Goal: Task Accomplishment & Management: Manage account settings

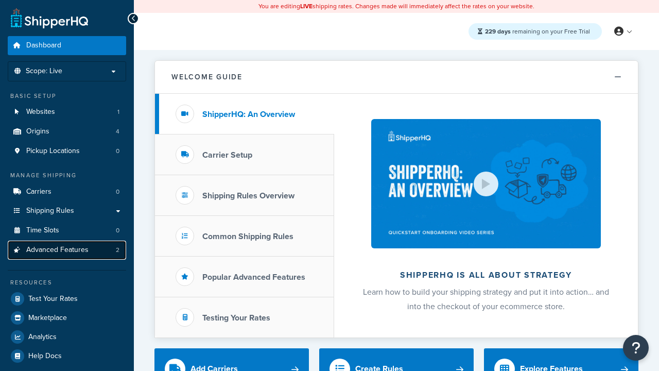
click at [67, 250] on span "Advanced Features" at bounding box center [57, 250] width 62 height 9
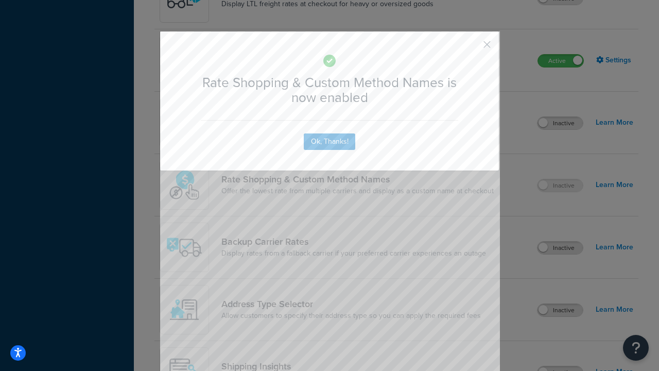
click at [472, 47] on button "button" at bounding box center [472, 48] width 3 height 3
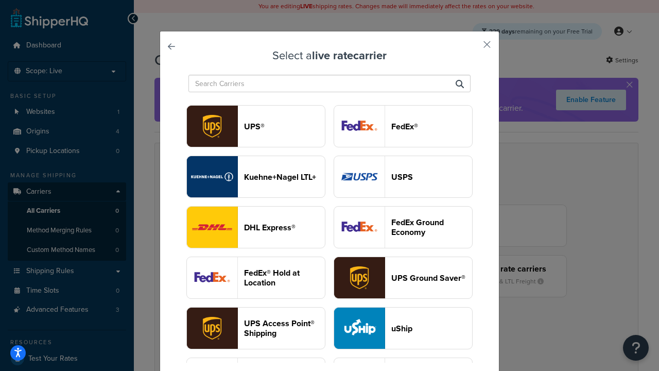
click at [403, 177] on header "USPS" at bounding box center [431, 177] width 81 height 10
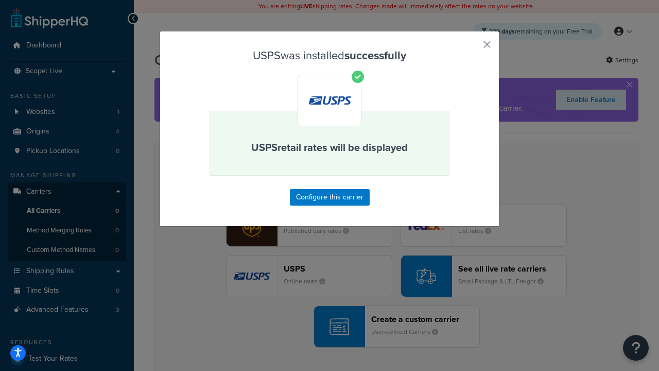
click at [472, 48] on button "button" at bounding box center [472, 48] width 3 height 3
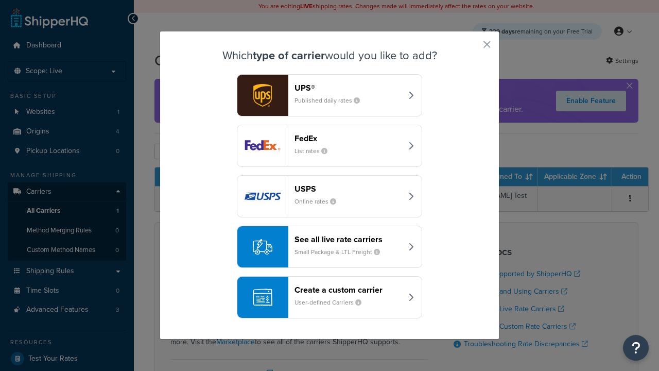
click at [330, 247] on div "See all live rate carriers Small Package & LTL Freight" at bounding box center [348, 246] width 108 height 25
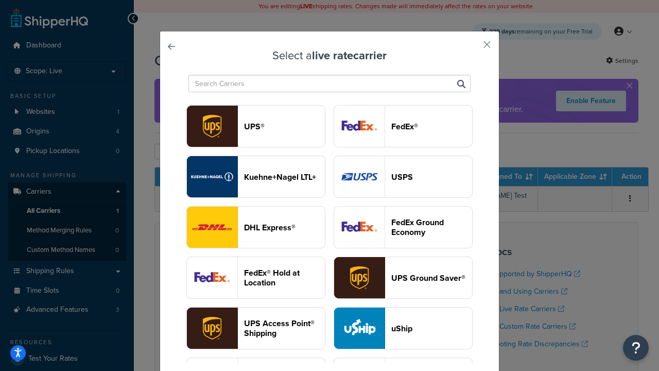
click at [403, 126] on header "FedEx®" at bounding box center [431, 127] width 81 height 10
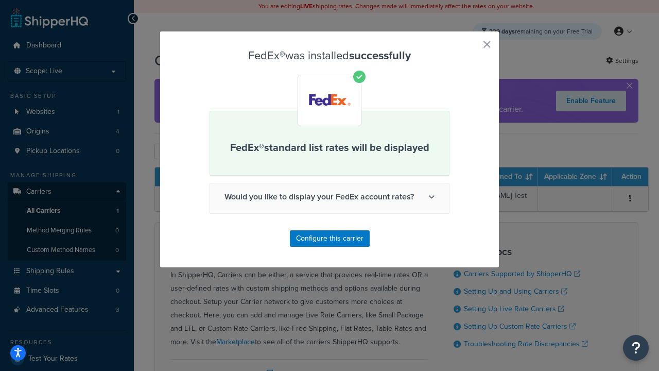
click at [472, 48] on button "button" at bounding box center [472, 48] width 3 height 3
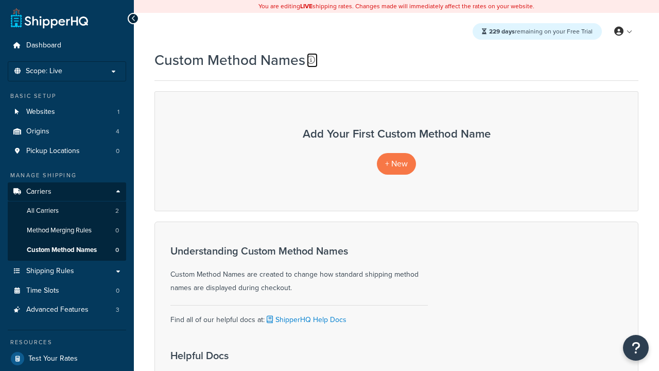
click at [311, 60] on icon at bounding box center [311, 60] width 8 height 8
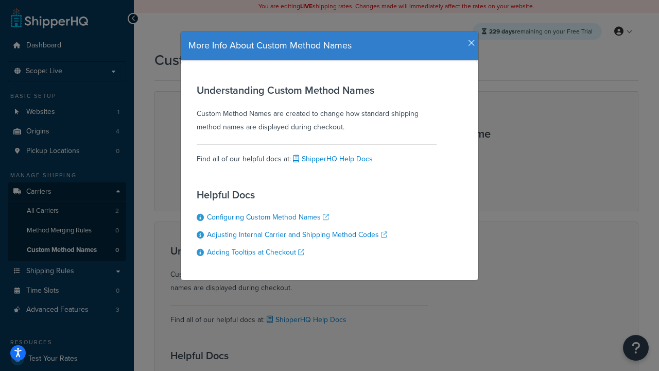
click at [469, 39] on icon "button" at bounding box center [471, 43] width 7 height 9
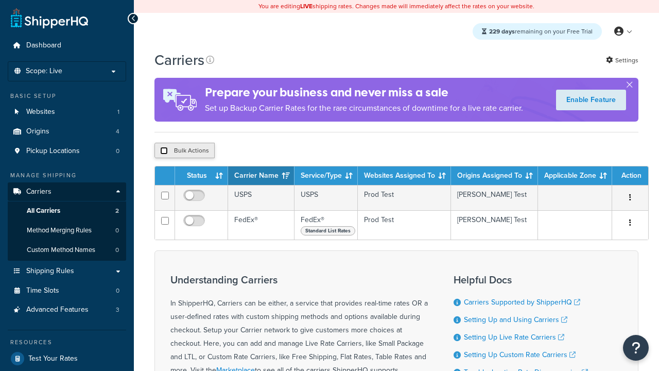
click at [164, 152] on input "checkbox" at bounding box center [164, 151] width 8 height 8
checkbox input "true"
click at [0, 0] on button "Delete" at bounding box center [0, 0] width 0 height 0
